Goal: Task Accomplishment & Management: Manage account settings

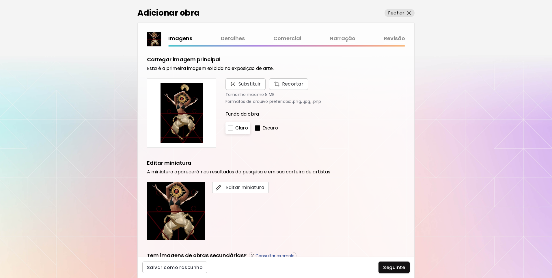
click at [284, 36] on link "Comercial" at bounding box center [287, 38] width 28 height 8
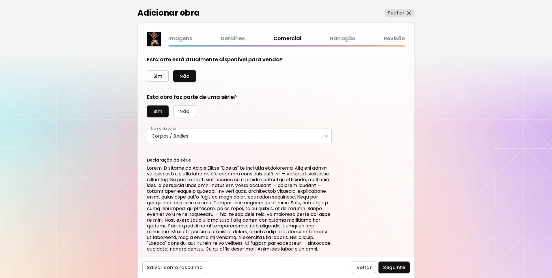
click at [156, 74] on span "Sim" at bounding box center [157, 76] width 9 height 6
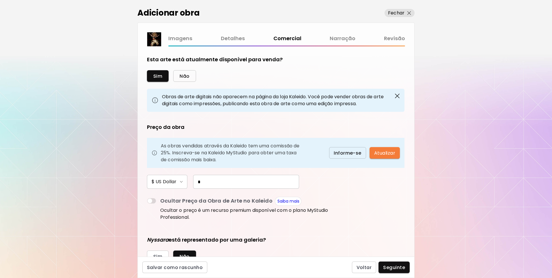
click at [177, 79] on button "Não" at bounding box center [184, 76] width 23 height 12
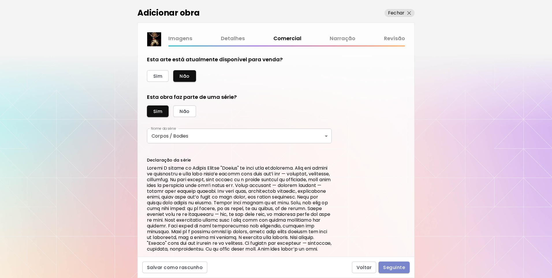
click at [396, 267] on span "Seguinte" at bounding box center [394, 267] width 22 height 6
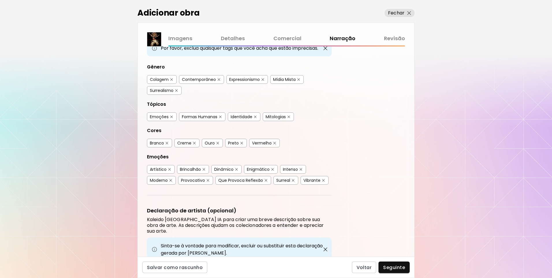
scroll to position [87, 0]
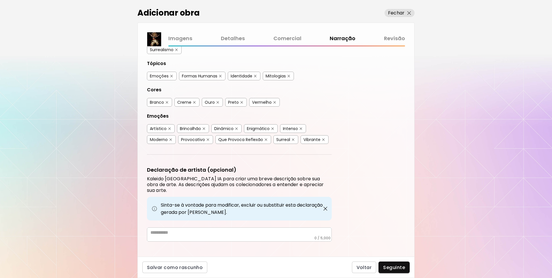
click at [401, 36] on link "Revisão" at bounding box center [394, 38] width 21 height 8
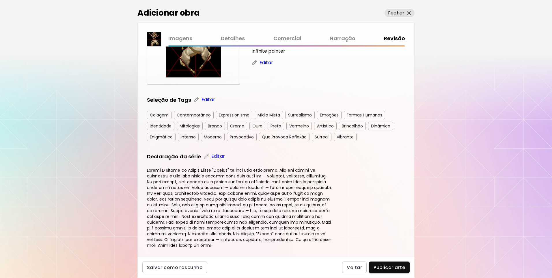
scroll to position [116, 0]
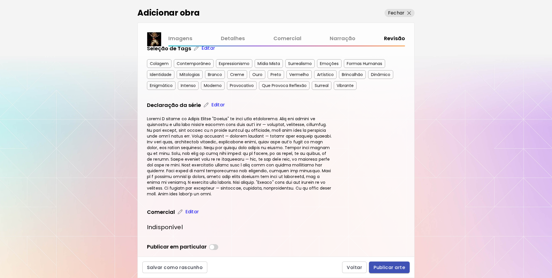
click at [384, 264] on span "Publicar arte" at bounding box center [389, 267] width 31 height 6
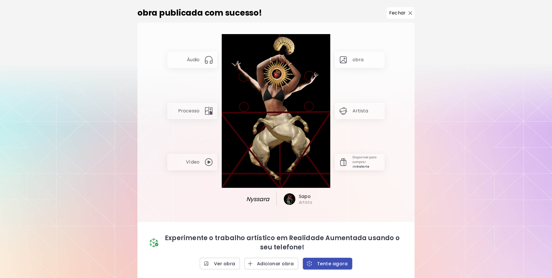
click at [321, 263] on span "Tente agora" at bounding box center [328, 263] width 40 height 6
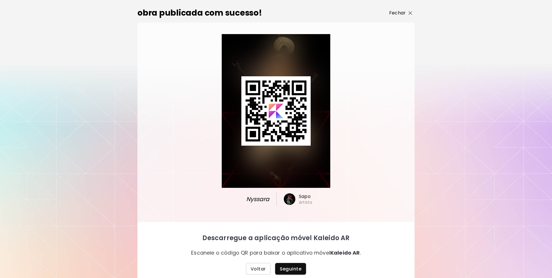
click at [400, 14] on p "Fechar" at bounding box center [397, 13] width 16 height 7
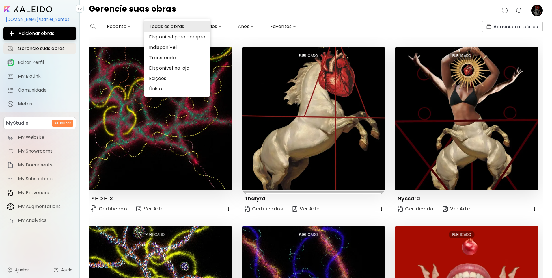
click at [160, 25] on body "**********" at bounding box center [276, 139] width 552 height 278
click at [160, 25] on li "Todas as obras" at bounding box center [177, 26] width 66 height 10
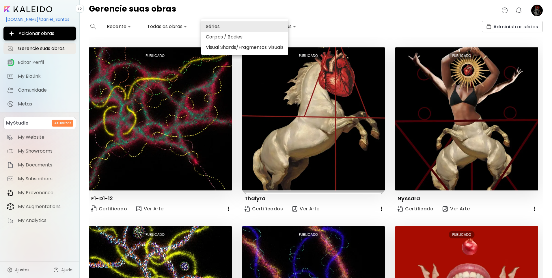
click at [214, 26] on body "**********" at bounding box center [276, 139] width 552 height 278
click at [219, 37] on li "Corpos / Bodies" at bounding box center [244, 37] width 87 height 10
type input "*****"
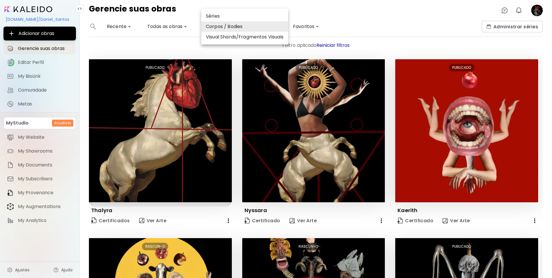
click at [235, 60] on div at bounding box center [276, 139] width 552 height 278
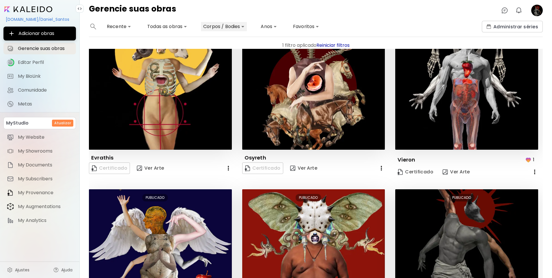
scroll to position [300, 0]
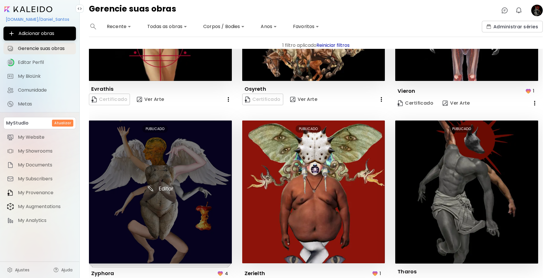
click at [178, 184] on img at bounding box center [160, 191] width 143 height 143
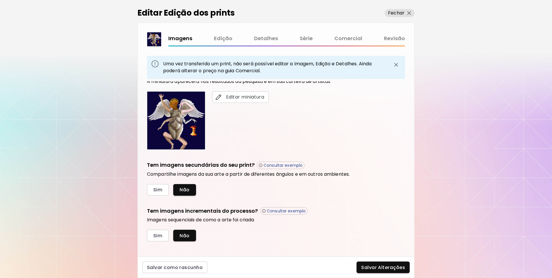
scroll to position [131, 0]
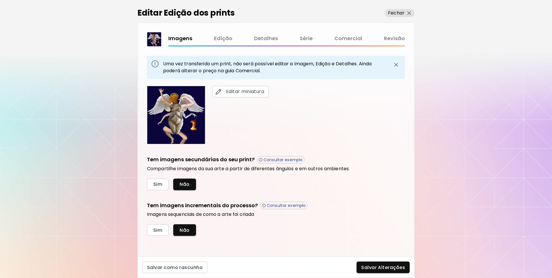
click at [218, 39] on link "Edição" at bounding box center [223, 38] width 18 height 8
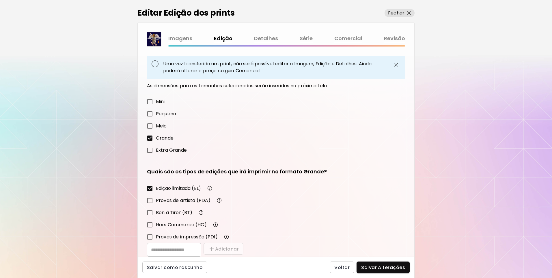
scroll to position [36, 0]
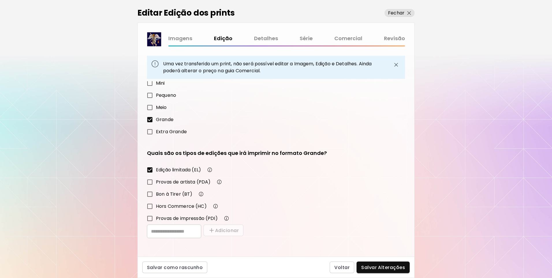
click at [343, 40] on link "Comercial" at bounding box center [348, 38] width 28 height 8
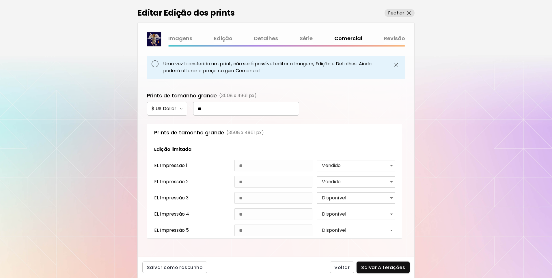
scroll to position [262, 0]
click at [392, 196] on body "**********" at bounding box center [276, 139] width 552 height 278
click at [340, 220] on p "Vendido" at bounding box center [331, 218] width 19 height 7
type input "****"
click at [240, 111] on input "**" at bounding box center [246, 109] width 106 height 14
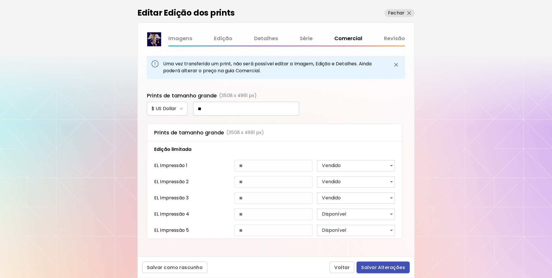
click at [369, 265] on span "Salvar Alterações" at bounding box center [383, 267] width 44 height 6
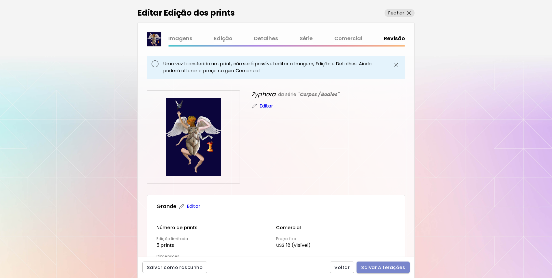
click at [387, 272] on button "Salvar Alterações" at bounding box center [383, 267] width 53 height 12
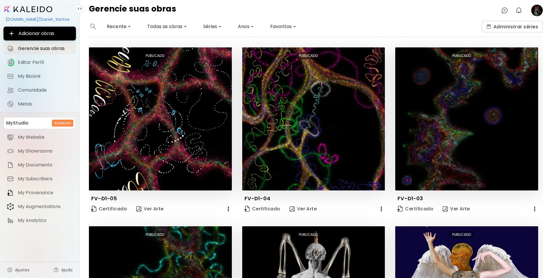
click at [209, 22] on body "**********" at bounding box center [276, 139] width 552 height 278
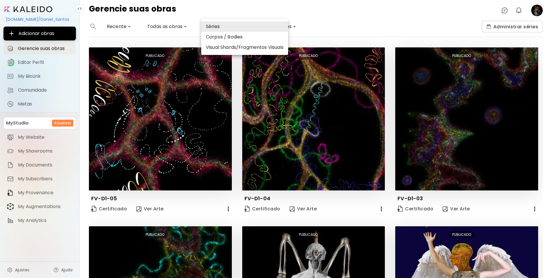
click at [209, 22] on li "Séries" at bounding box center [244, 26] width 87 height 10
click at [321, 12] on div at bounding box center [276, 139] width 552 height 278
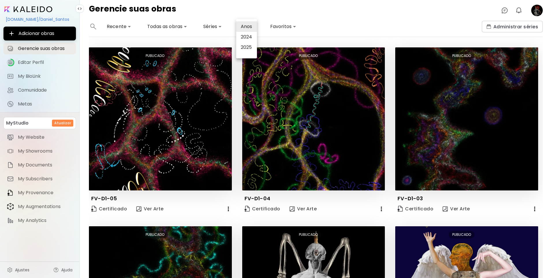
click at [252, 27] on body "**********" at bounding box center [276, 139] width 552 height 278
click at [252, 27] on li "Anos" at bounding box center [246, 26] width 21 height 10
drag, startPoint x: 331, startPoint y: 21, endPoint x: 317, endPoint y: 26, distance: 14.5
click at [331, 21] on div at bounding box center [276, 139] width 552 height 278
click at [154, 30] on body "**********" at bounding box center [276, 139] width 552 height 278
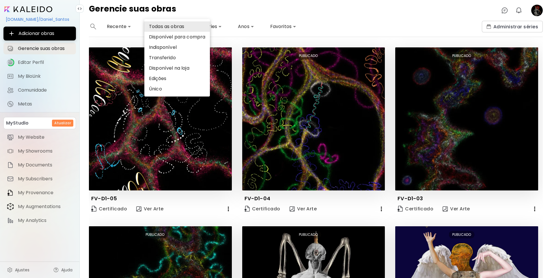
click at [174, 26] on li "Todas as obras" at bounding box center [177, 26] width 66 height 10
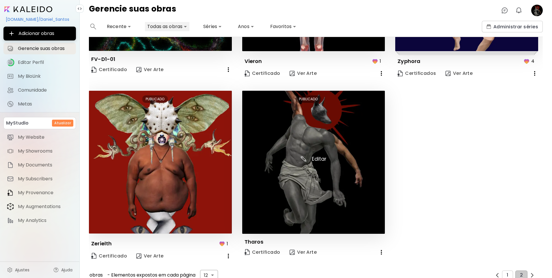
scroll to position [324, 0]
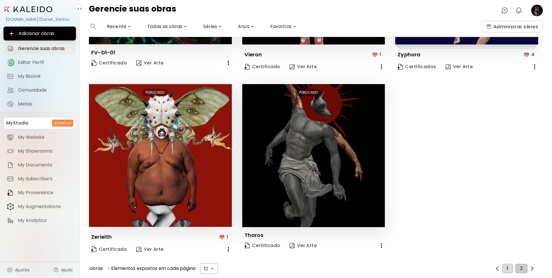
click at [503, 264] on button "1" at bounding box center [507, 268] width 11 height 9
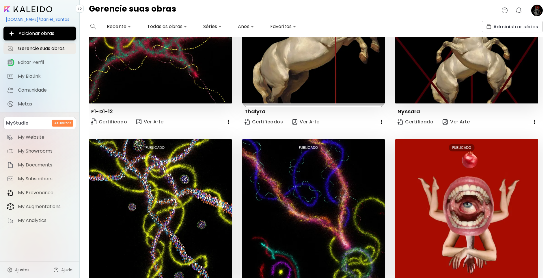
scroll to position [36, 0]
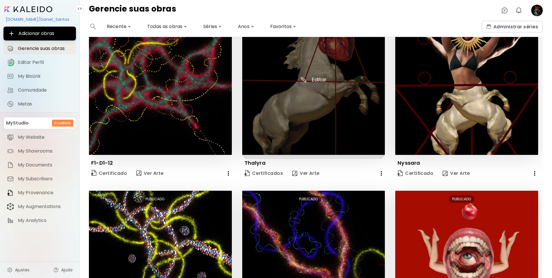
click at [353, 120] on img at bounding box center [313, 83] width 143 height 143
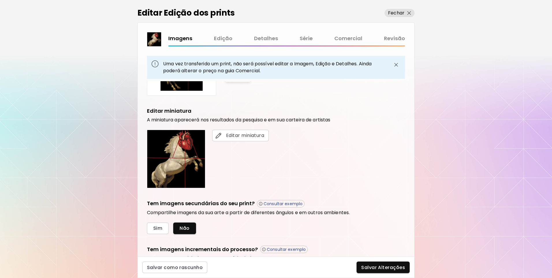
scroll to position [131, 0]
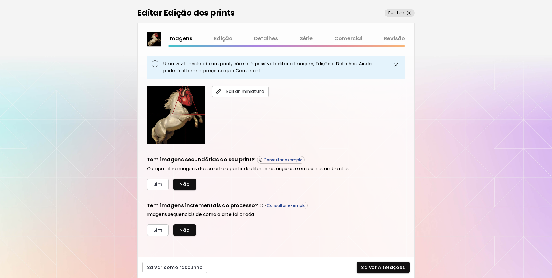
click at [350, 40] on link "Comercial" at bounding box center [348, 38] width 28 height 8
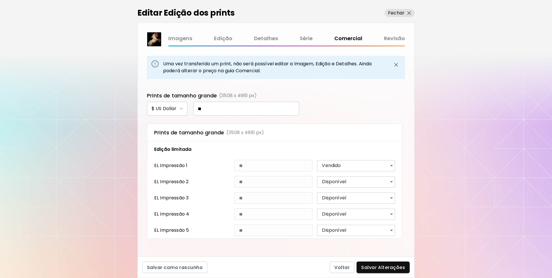
scroll to position [262, 0]
click at [403, 15] on p "Fechar" at bounding box center [396, 13] width 16 height 7
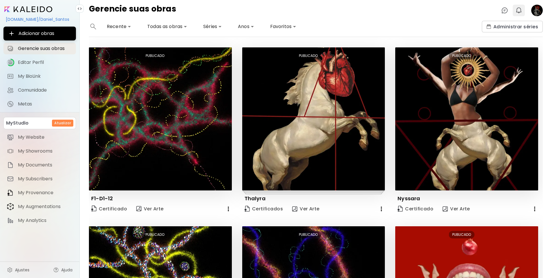
click at [520, 7] on img "button" at bounding box center [518, 10] width 7 height 7
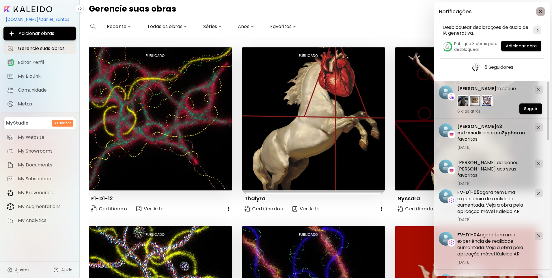
click at [540, 13] on img "button" at bounding box center [541, 12] width 4 height 4
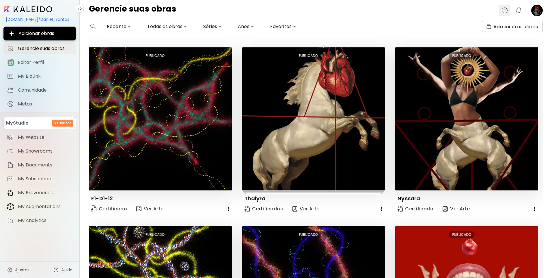
click at [505, 12] on img at bounding box center [504, 10] width 7 height 7
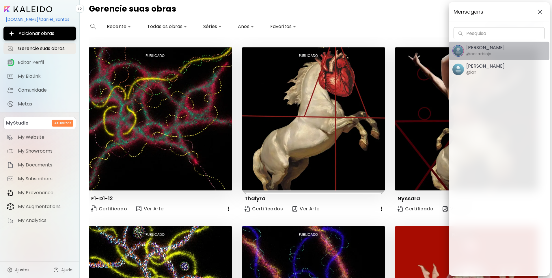
click at [498, 50] on span "Cesar Biojo @cesarbiojo" at bounding box center [499, 51] width 94 height 12
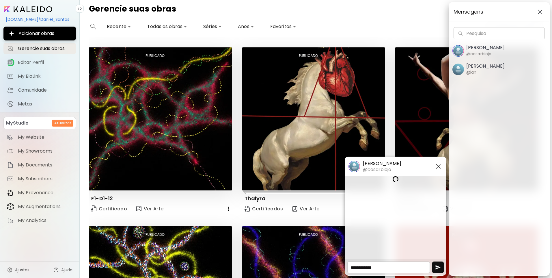
click at [488, 81] on div "Mensagens Pesquisa Pesquisa Cesar Biojo @cesarbiojo Ian Panchevre @ian" at bounding box center [499, 138] width 101 height 273
click at [486, 71] on div "Ian Panchevre @ian" at bounding box center [485, 69] width 38 height 12
click at [540, 13] on img "button" at bounding box center [540, 12] width 5 height 5
